Goal: Communication & Community: Answer question/provide support

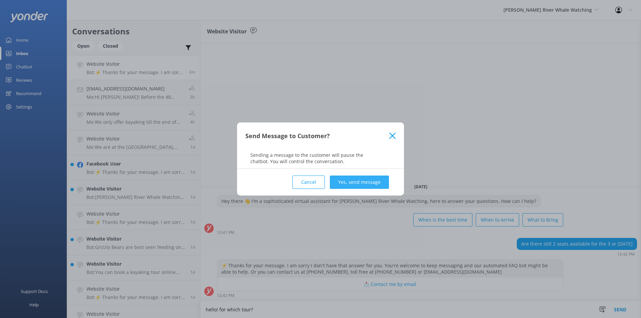
type textarea "hello! for which tour?"
click at [361, 188] on button "Yes, send message" at bounding box center [359, 182] width 59 height 13
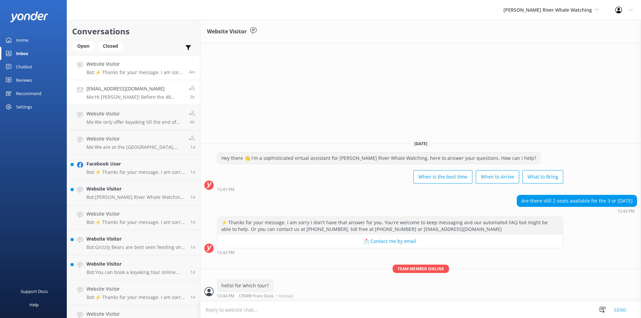
click at [113, 94] on div "[EMAIL_ADDRESS][DOMAIN_NAME] Me: HI [PERSON_NAME]! Before the 48 Hours in advan…" at bounding box center [136, 92] width 98 height 15
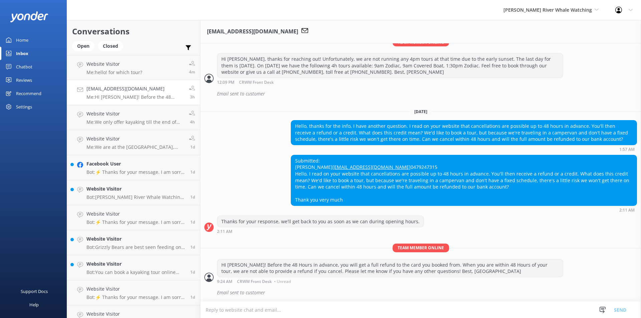
scroll to position [259, 0]
